Goal: Information Seeking & Learning: Learn about a topic

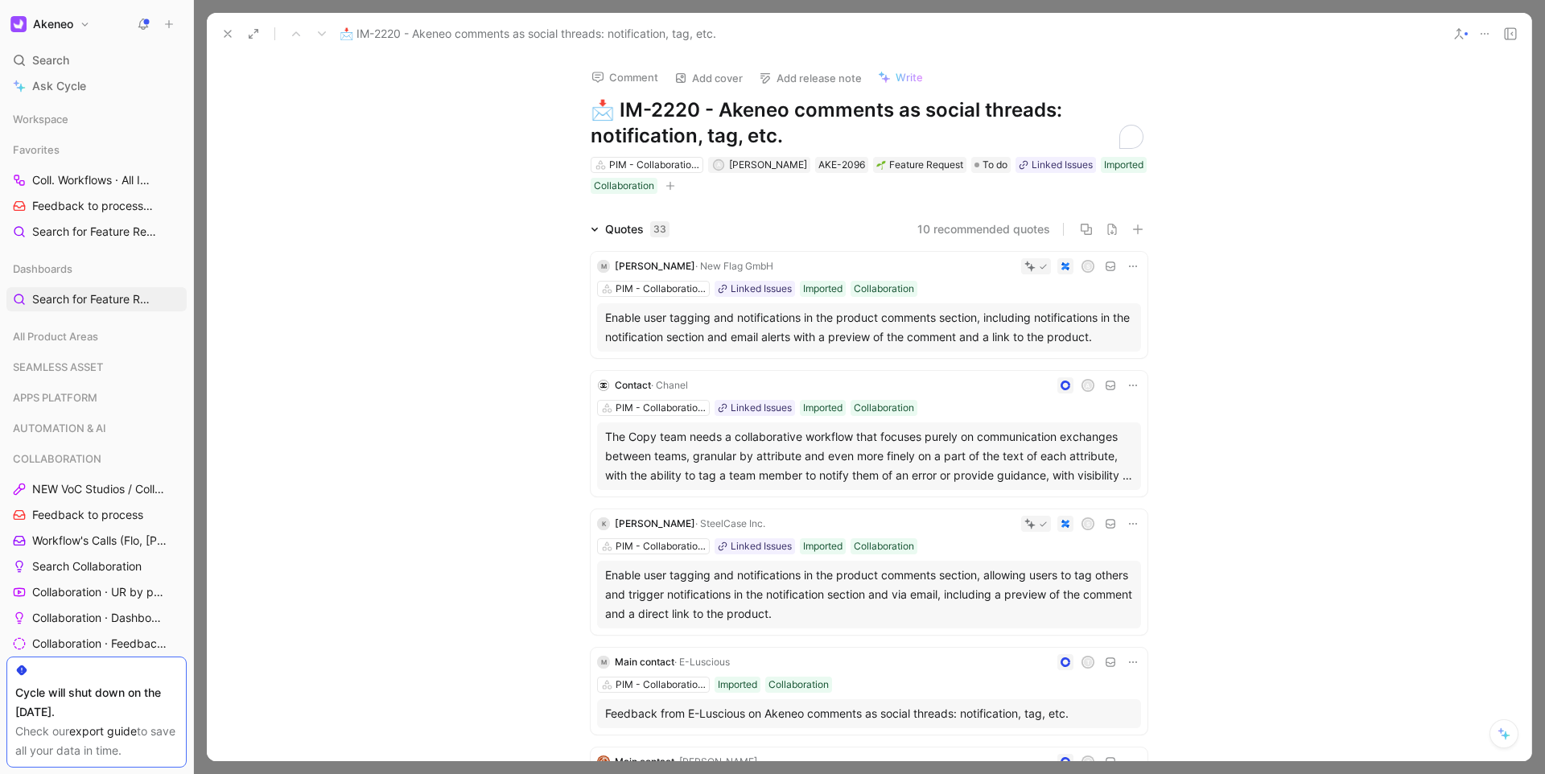
click at [612, 121] on h1 "📩 IM-2220 - Akeneo comments as social threads: notification, tag, etc." at bounding box center [869, 123] width 557 height 52
drag, startPoint x: 614, startPoint y: 113, endPoint x: 585, endPoint y: 111, distance: 29.0
click at [591, 111] on h1 "📩 IM-2220 - Akeneo comments as social threads: notification, tag, etc." at bounding box center [869, 123] width 557 height 52
click at [230, 31] on icon at bounding box center [227, 33] width 13 height 13
